Goal: Information Seeking & Learning: Understand process/instructions

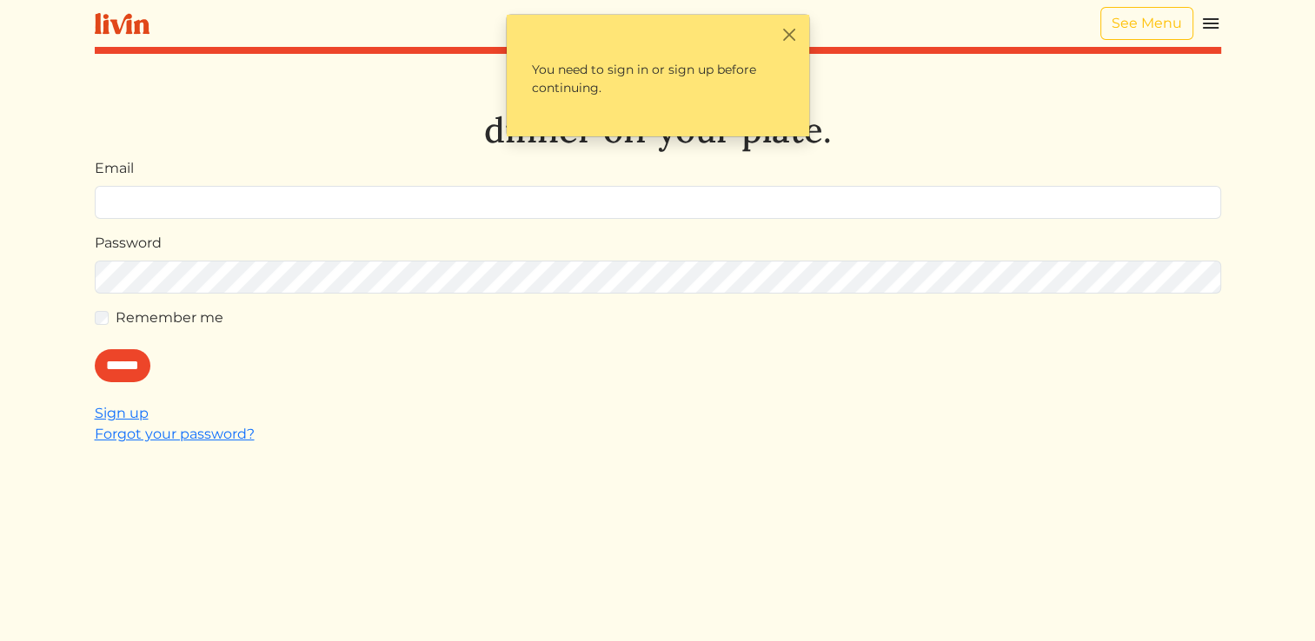
click at [137, 29] on img at bounding box center [122, 24] width 55 height 22
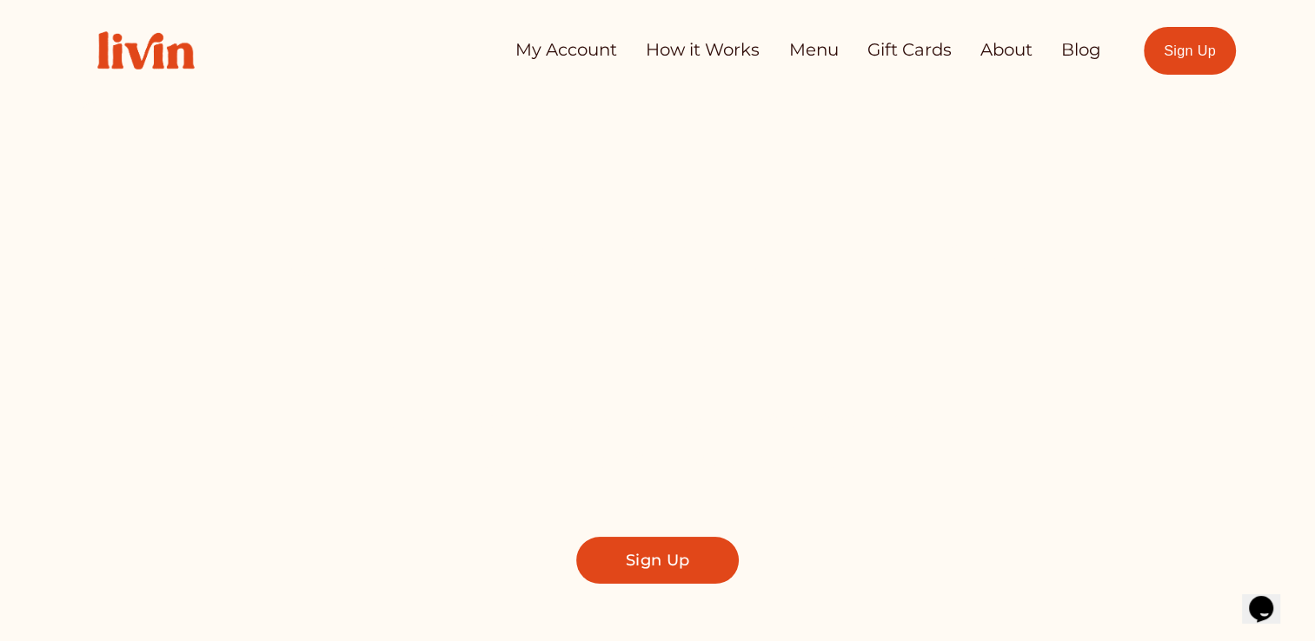
click at [682, 54] on link "How it Works" at bounding box center [703, 50] width 114 height 35
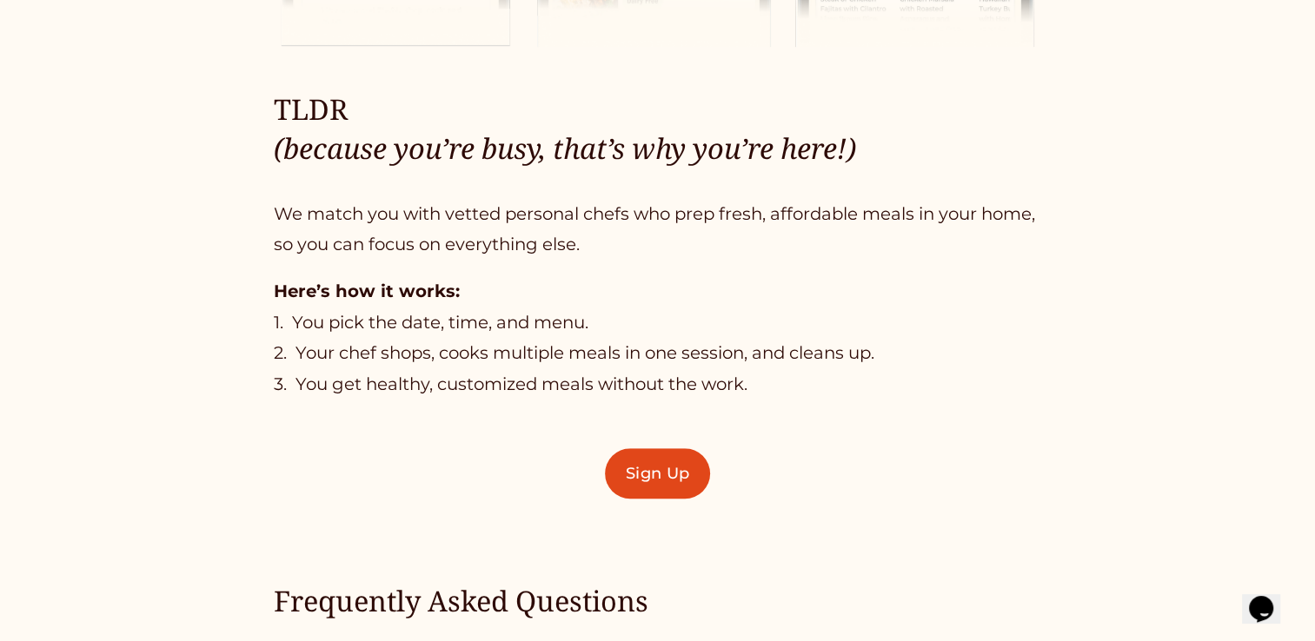
scroll to position [1078, 0]
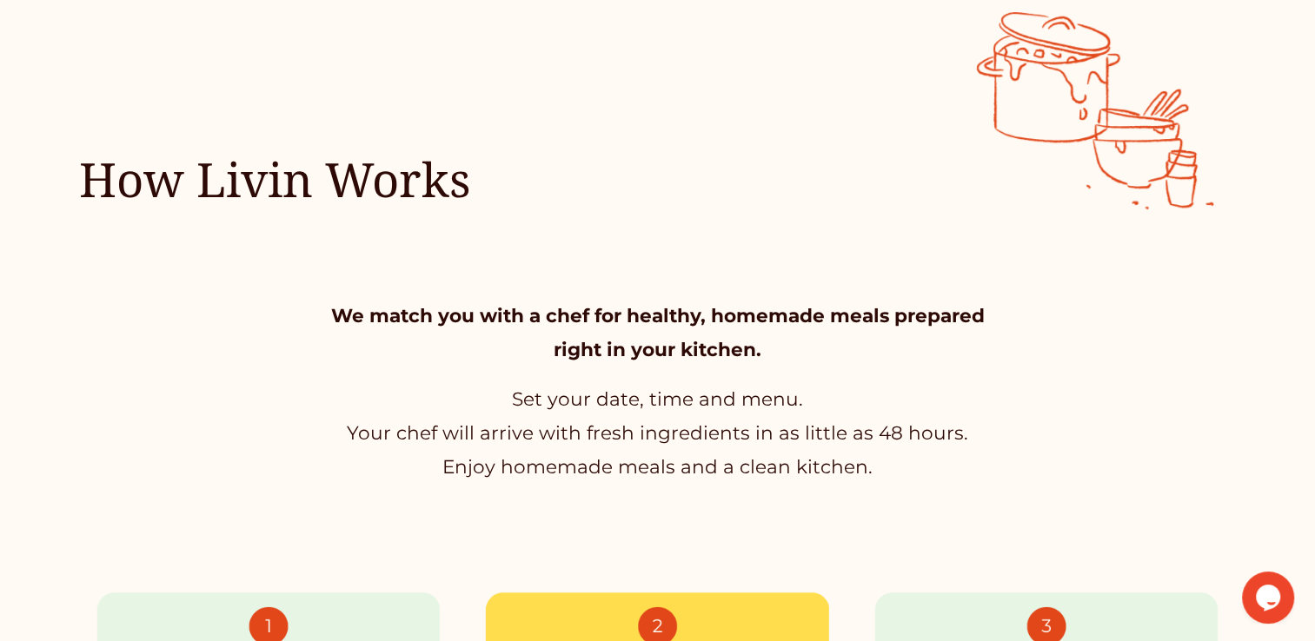
scroll to position [263, 0]
